Goal: Task Accomplishment & Management: Manage account settings

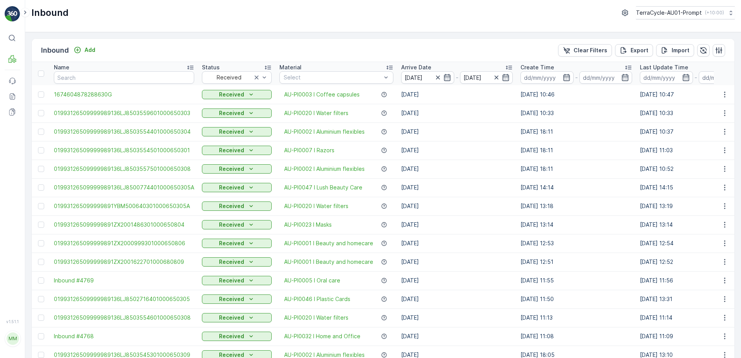
drag, startPoint x: 592, startPoint y: 48, endPoint x: 485, endPoint y: 60, distance: 107.7
click at [592, 48] on p "Clear Filters" at bounding box center [590, 50] width 34 height 8
click at [443, 79] on icon "button" at bounding box center [447, 78] width 8 height 8
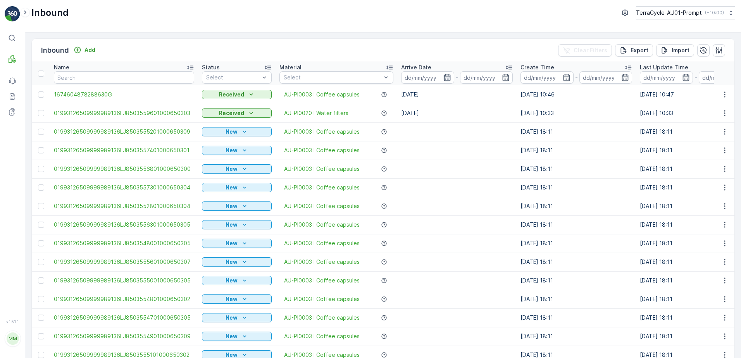
click at [443, 77] on icon "button" at bounding box center [447, 78] width 8 height 8
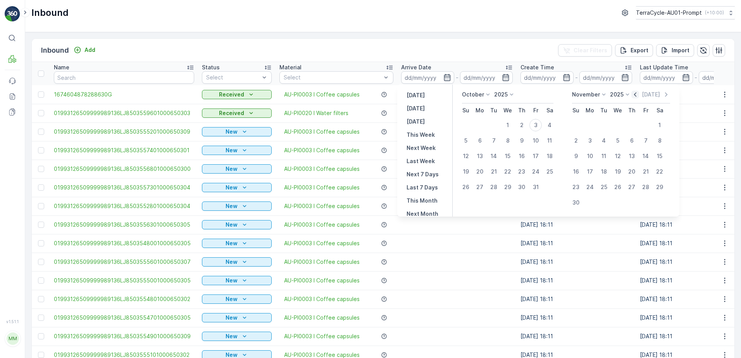
click at [635, 96] on icon "button" at bounding box center [635, 95] width 8 height 8
click at [466, 188] on div "28" at bounding box center [466, 187] width 12 height 12
type input "[DATE]"
click at [444, 81] on icon "button" at bounding box center [447, 77] width 7 height 7
type input "[DATE]"
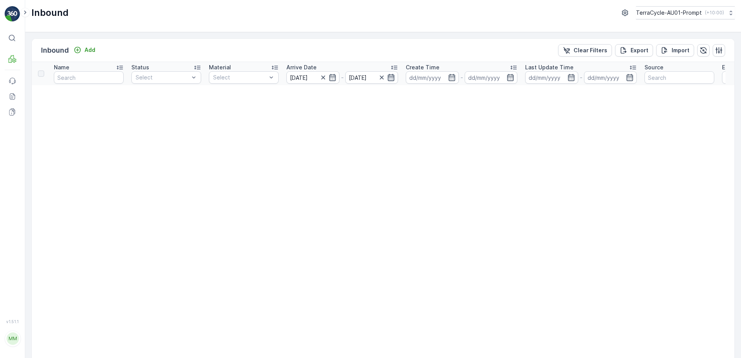
click at [392, 79] on icon "button" at bounding box center [391, 78] width 8 height 8
click at [165, 105] on div "Scanned" at bounding box center [166, 107] width 60 height 6
click at [380, 78] on icon "button" at bounding box center [382, 78] width 4 height 4
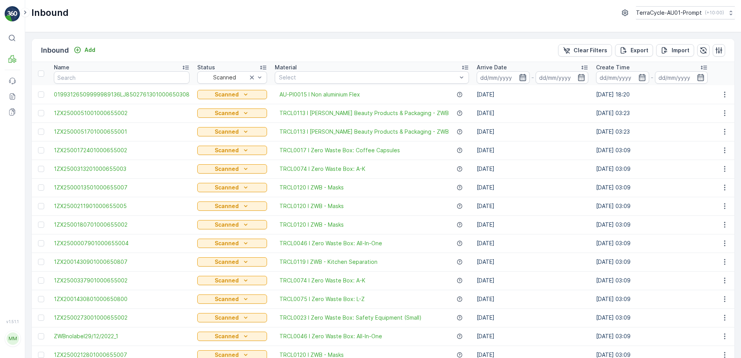
click at [519, 78] on icon "button" at bounding box center [523, 78] width 8 height 8
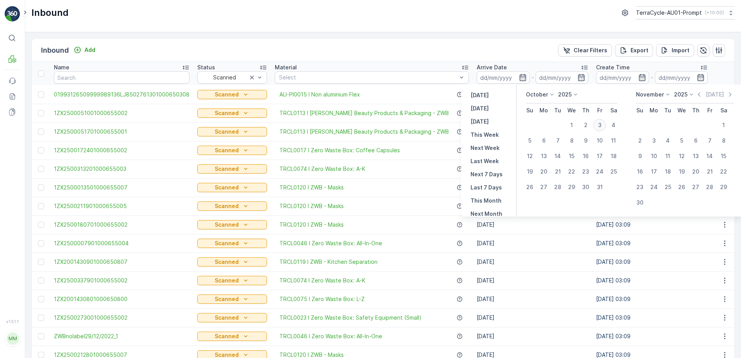
click at [601, 127] on div "3" at bounding box center [599, 125] width 12 height 12
type input "[DATE]"
click at [601, 127] on div "3" at bounding box center [599, 125] width 12 height 12
type input "[DATE]"
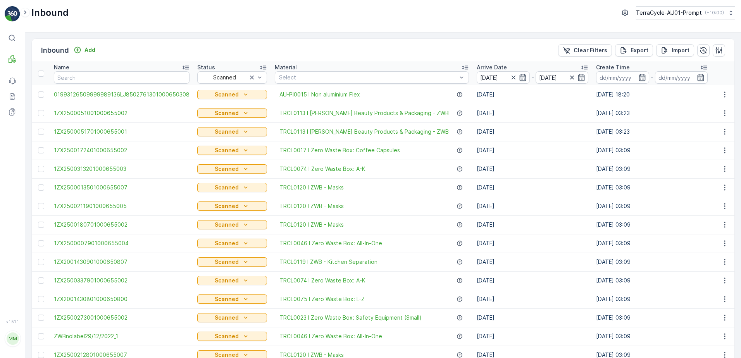
click at [435, 54] on div "Inbound Add Clear Filters Export Import" at bounding box center [383, 50] width 702 height 23
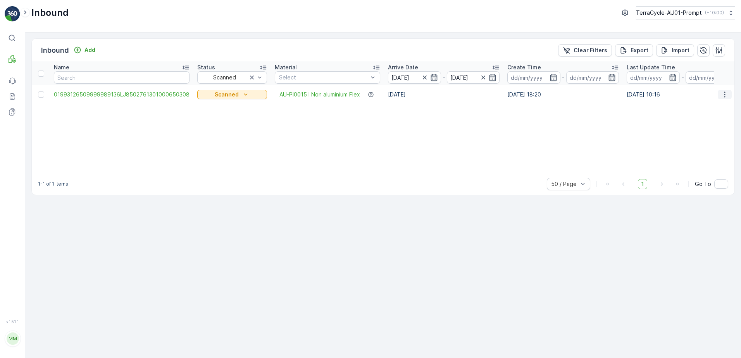
click at [721, 94] on icon "button" at bounding box center [725, 95] width 8 height 8
click at [713, 108] on span "See More Details" at bounding box center [705, 106] width 45 height 8
click at [724, 96] on icon "button" at bounding box center [725, 95] width 8 height 8
click at [704, 148] on div "Print QR" at bounding box center [711, 149] width 62 height 11
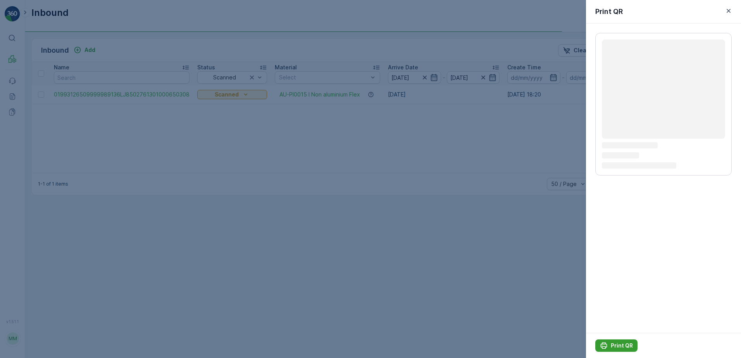
click at [619, 346] on p "Print QR" at bounding box center [622, 346] width 22 height 8
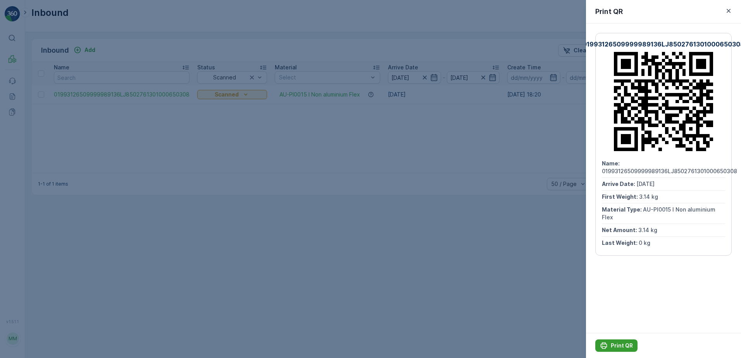
click at [613, 345] on p "Print QR" at bounding box center [622, 346] width 22 height 8
click at [729, 13] on icon "button" at bounding box center [729, 11] width 8 height 8
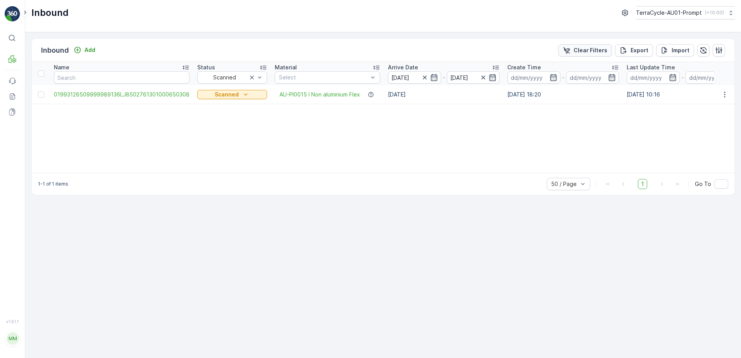
click at [578, 52] on p "Clear Filters" at bounding box center [590, 50] width 34 height 8
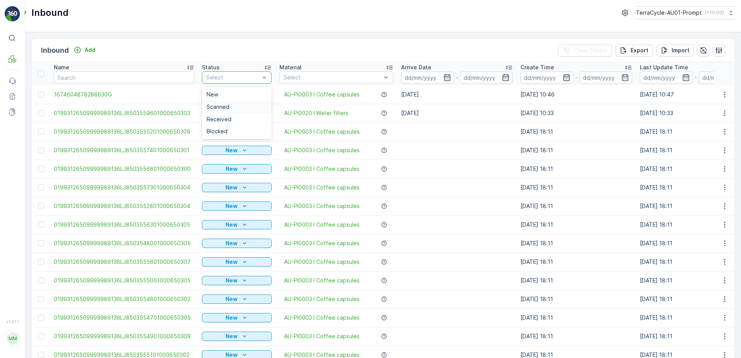
click at [230, 104] on div "Scanned" at bounding box center [237, 107] width 60 height 6
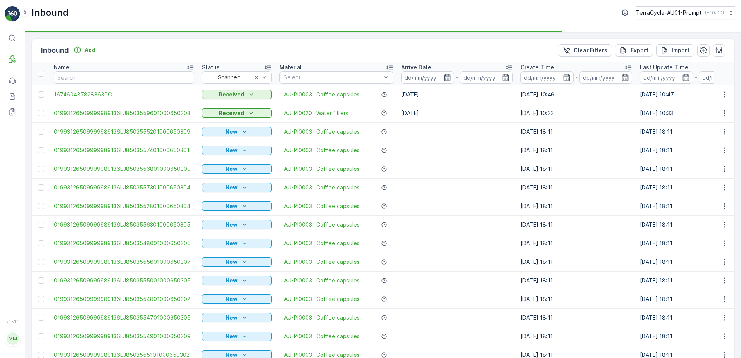
click at [443, 80] on icon "button" at bounding box center [447, 78] width 8 height 8
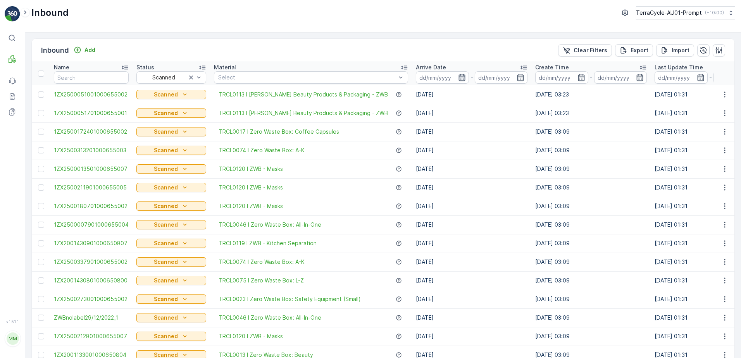
click at [458, 79] on icon "button" at bounding box center [462, 78] width 8 height 8
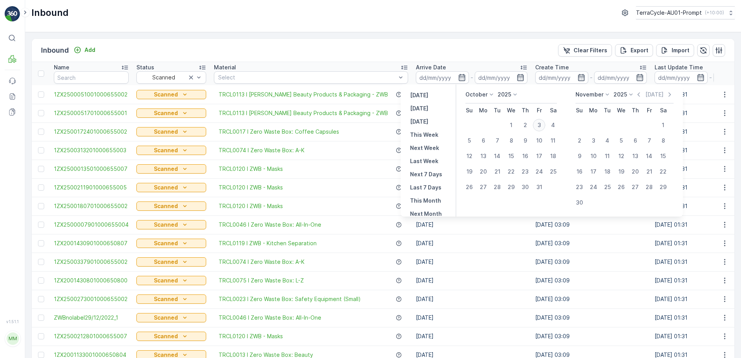
click at [542, 128] on div "3" at bounding box center [539, 125] width 12 height 12
type input "[DATE]"
click at [542, 128] on div "3" at bounding box center [539, 125] width 12 height 12
type input "[DATE]"
click at [453, 248] on td "[DATE]" at bounding box center [471, 243] width 119 height 19
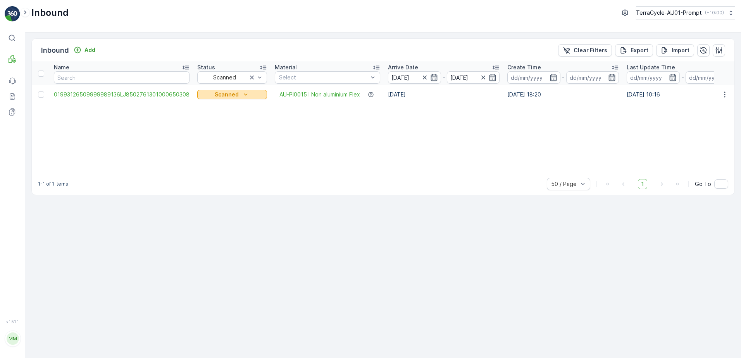
click at [242, 95] on icon "Scanned" at bounding box center [246, 95] width 8 height 8
click at [218, 129] on span "Received" at bounding box center [211, 128] width 25 height 8
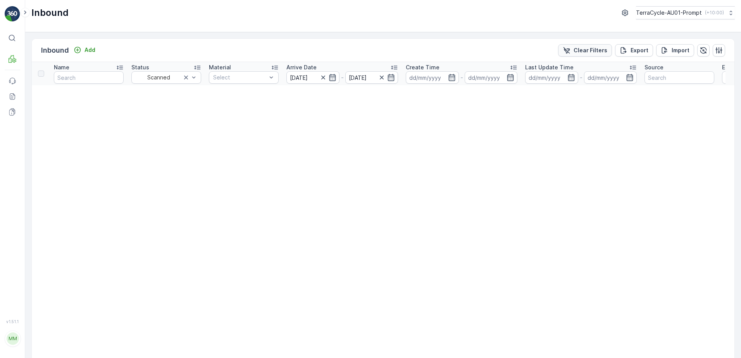
click at [585, 50] on p "Clear Filters" at bounding box center [590, 50] width 34 height 8
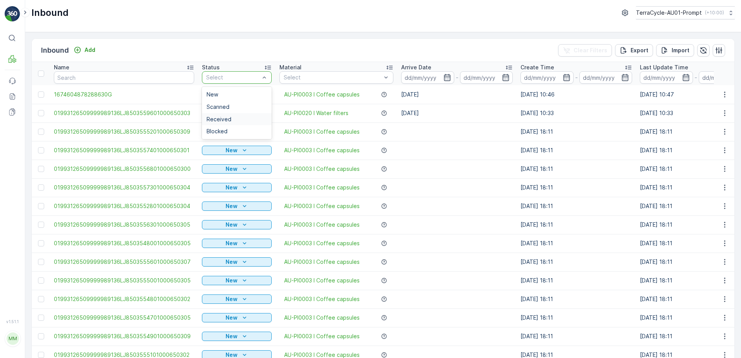
click at [221, 119] on span "Received" at bounding box center [219, 119] width 25 height 6
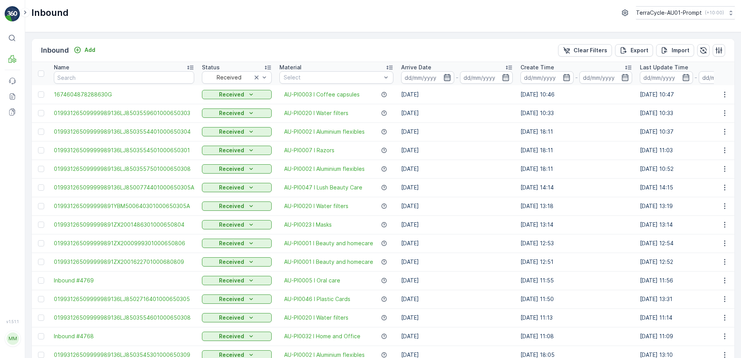
click at [444, 77] on icon "button" at bounding box center [447, 77] width 7 height 7
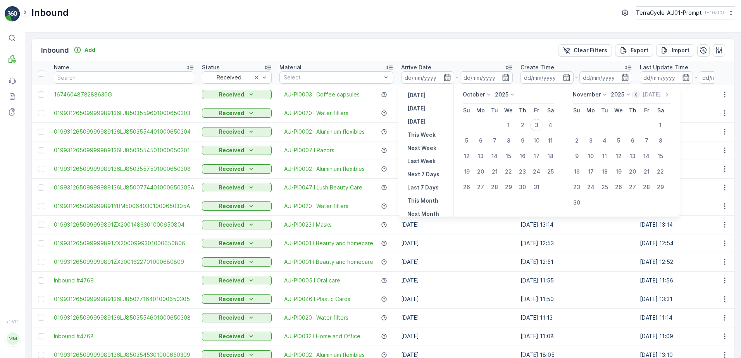
click at [638, 95] on icon "button" at bounding box center [636, 95] width 8 height 8
click at [633, 95] on icon "button" at bounding box center [630, 95] width 8 height 8
click at [579, 185] on div "28" at bounding box center [576, 187] width 12 height 12
type input "[DATE]"
click at [575, 187] on div "28" at bounding box center [576, 187] width 12 height 12
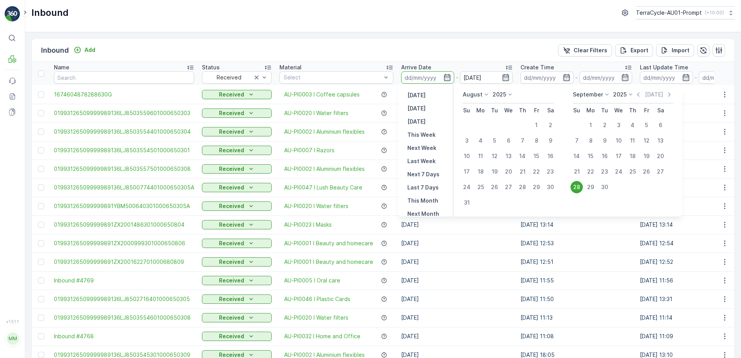
type input "[DATE]"
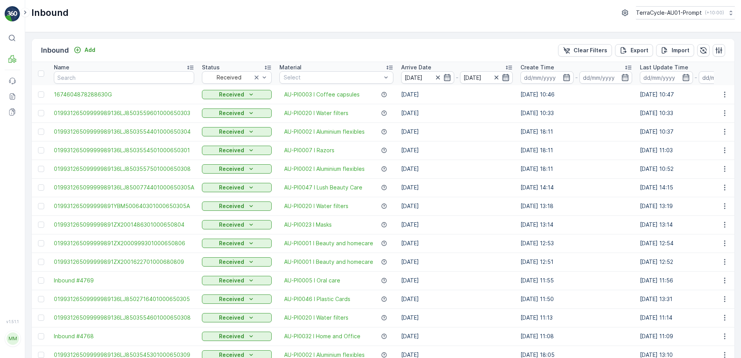
click at [502, 76] on icon "button" at bounding box center [506, 78] width 8 height 8
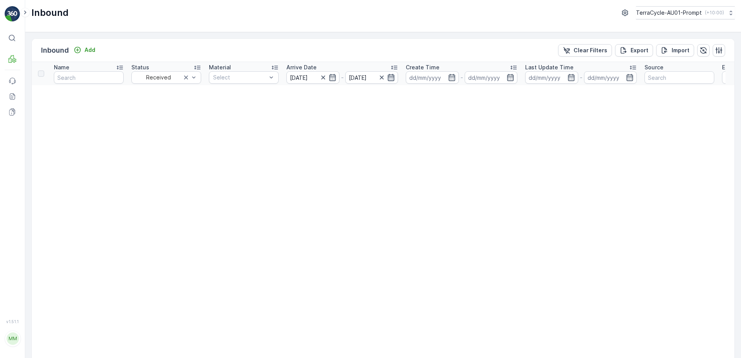
click at [392, 76] on icon "button" at bounding box center [391, 78] width 8 height 8
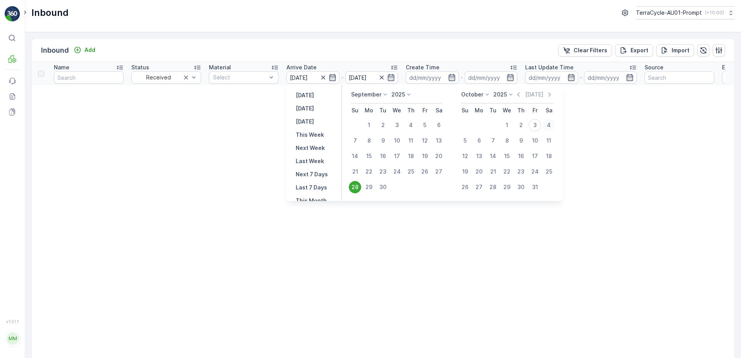
click at [548, 126] on div "4" at bounding box center [548, 125] width 12 height 12
type input "[DATE]"
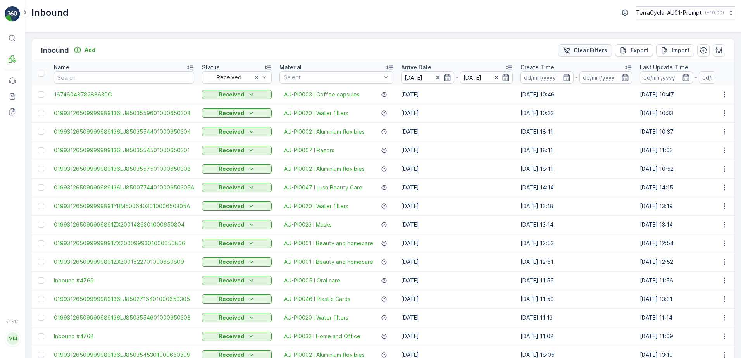
click at [588, 48] on p "Clear Filters" at bounding box center [590, 50] width 34 height 8
